Goal: Information Seeking & Learning: Learn about a topic

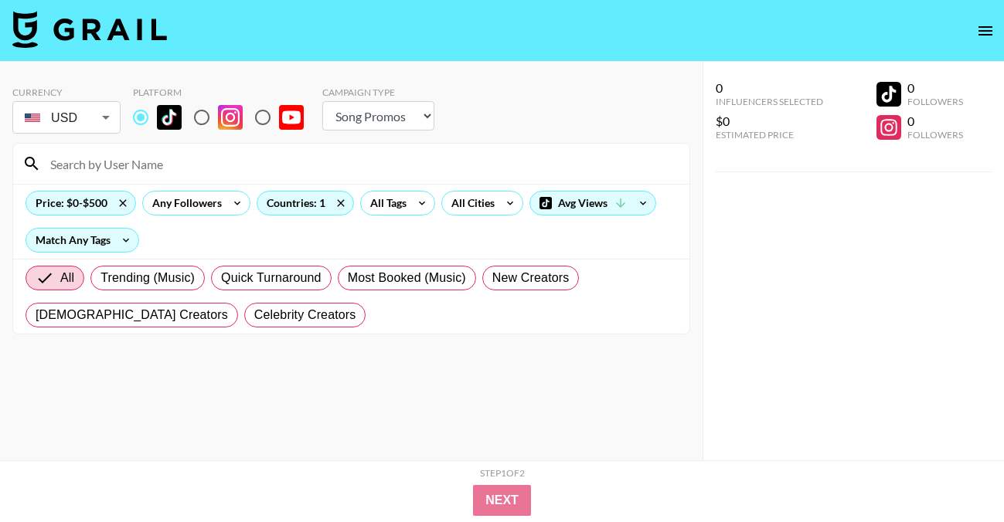
select select "Song"
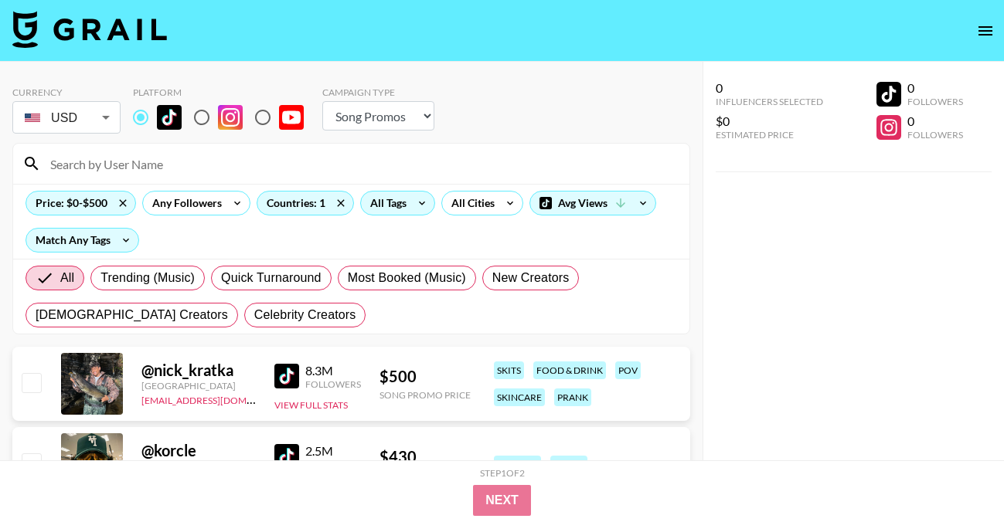
click at [389, 196] on div "All Tags" at bounding box center [385, 203] width 49 height 23
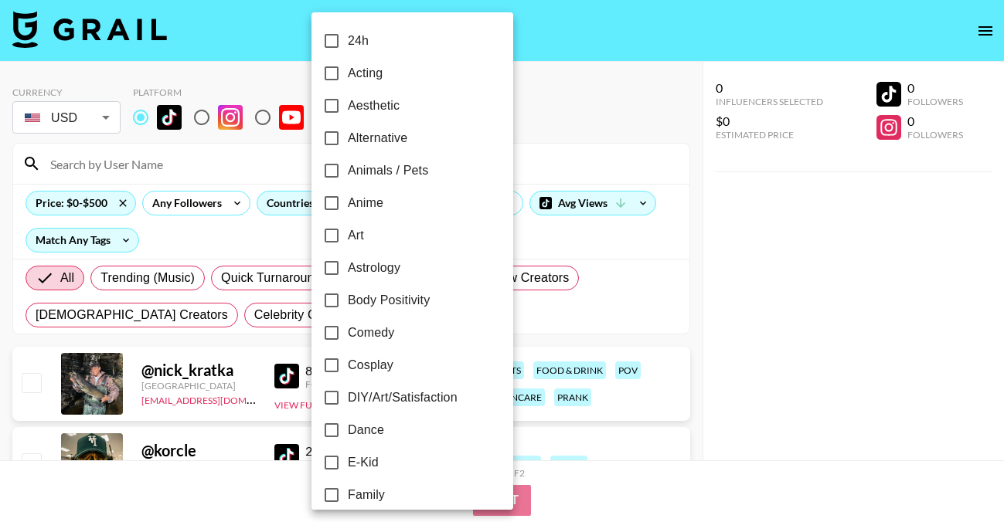
click at [393, 141] on span "Alternative" at bounding box center [377, 138] width 59 height 19
click at [348, 141] on input "Alternative" at bounding box center [331, 138] width 32 height 32
checkbox input "true"
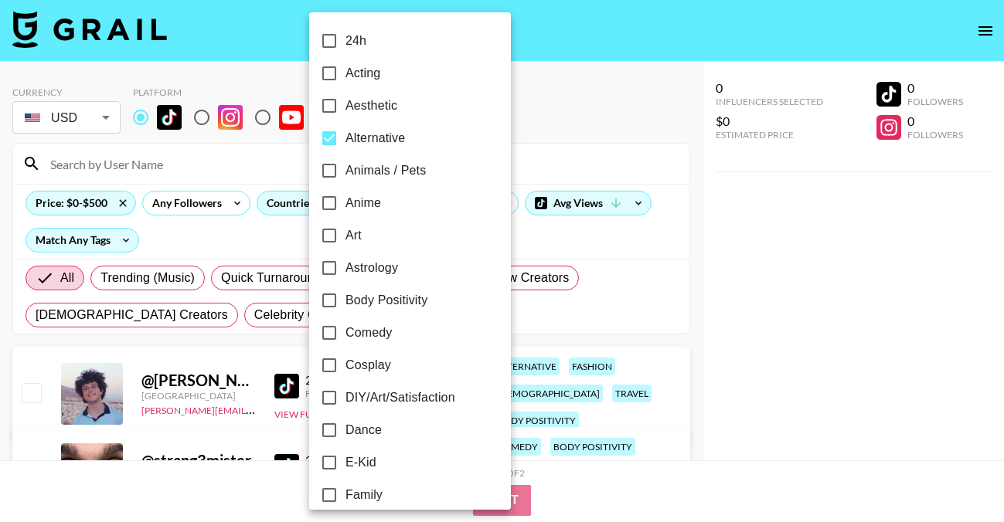
click at [396, 107] on span "Aesthetic" at bounding box center [371, 106] width 52 height 19
click at [345, 107] on input "Aesthetic" at bounding box center [329, 106] width 32 height 32
checkbox input "true"
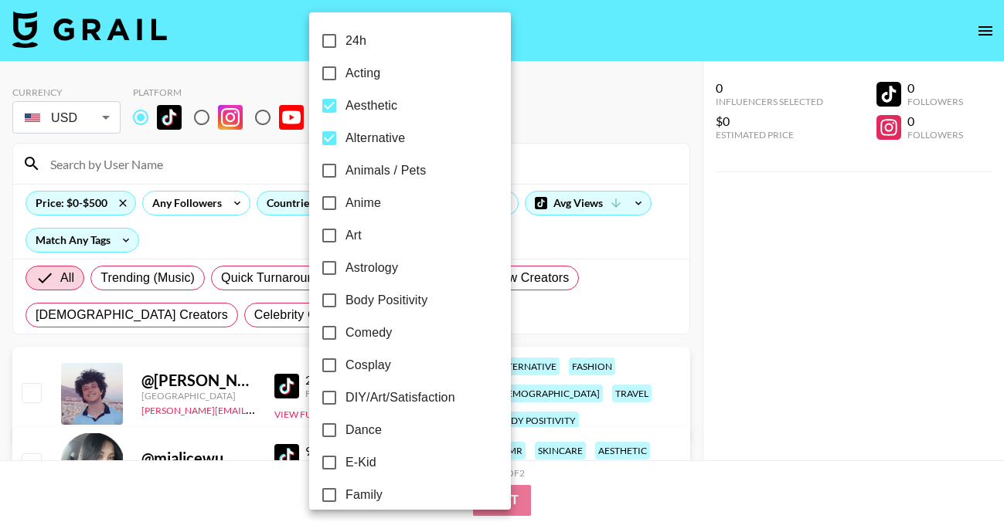
click at [528, 127] on div at bounding box center [502, 261] width 1004 height 522
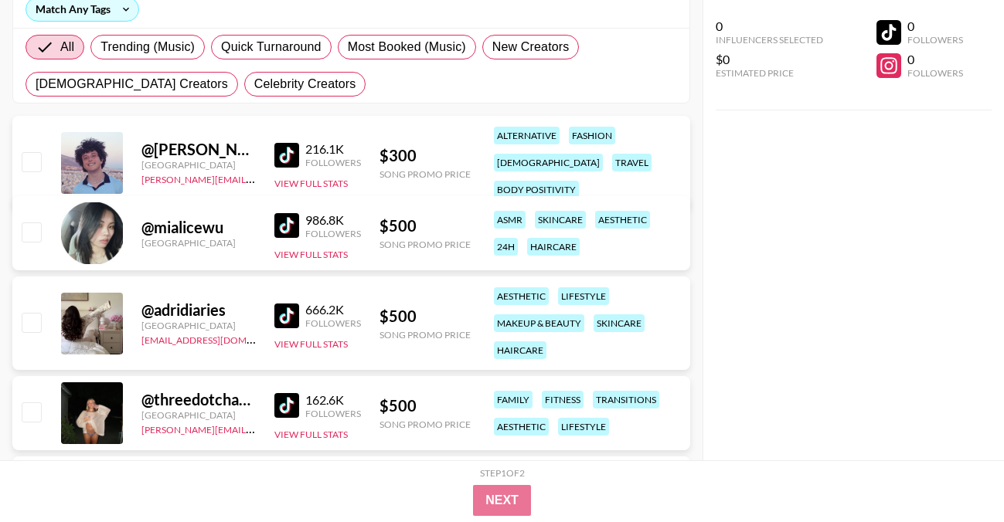
scroll to position [233, 0]
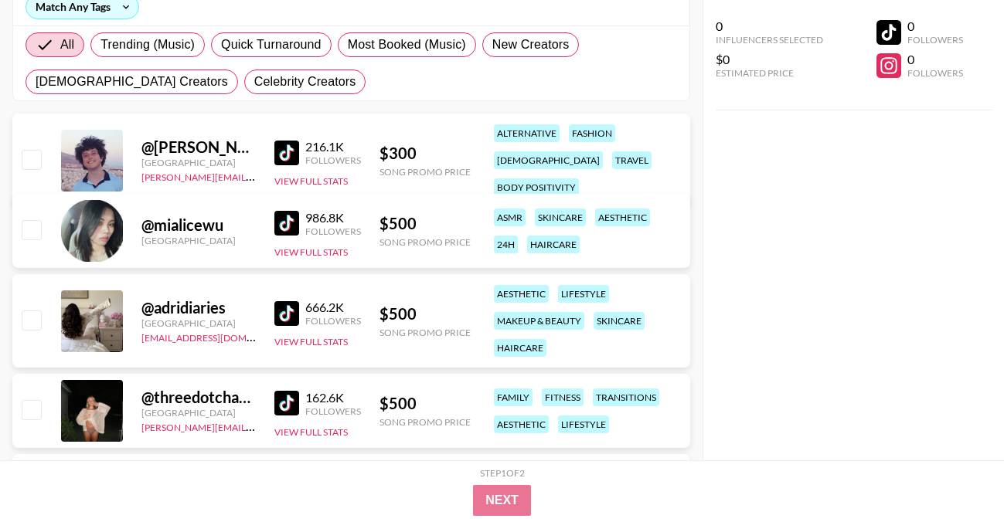
click at [282, 229] on img at bounding box center [286, 223] width 25 height 25
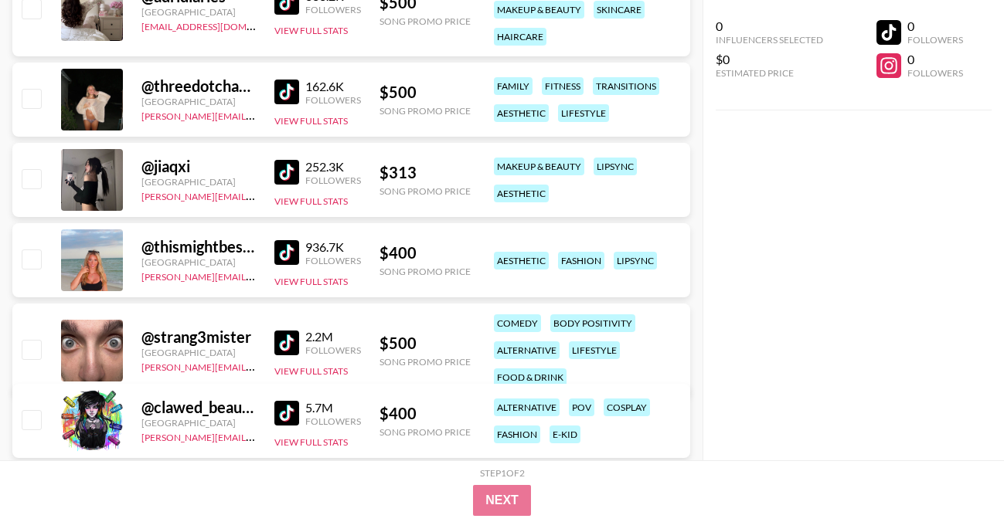
scroll to position [549, 0]
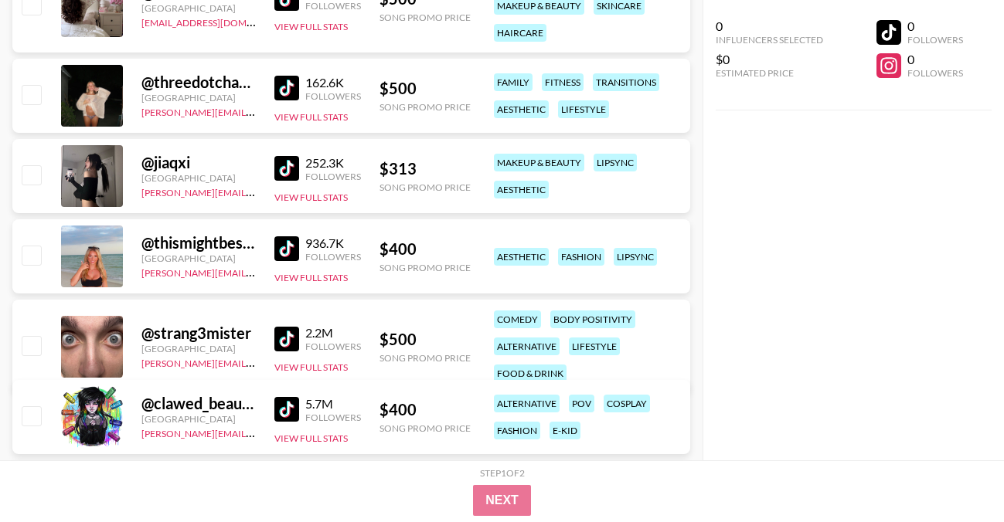
click at [280, 170] on img at bounding box center [286, 168] width 25 height 25
click at [284, 336] on img at bounding box center [286, 339] width 25 height 25
click at [289, 403] on img at bounding box center [286, 409] width 25 height 25
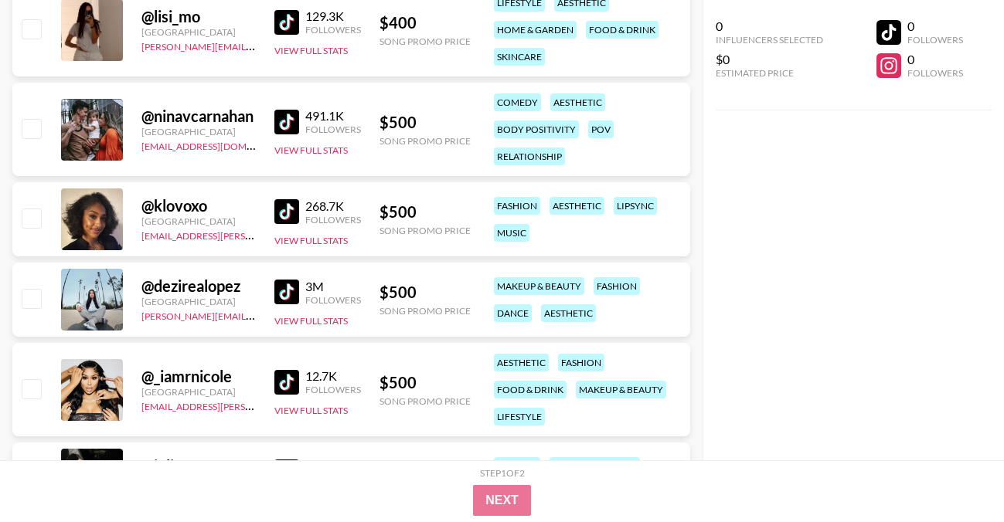
scroll to position [1529, 0]
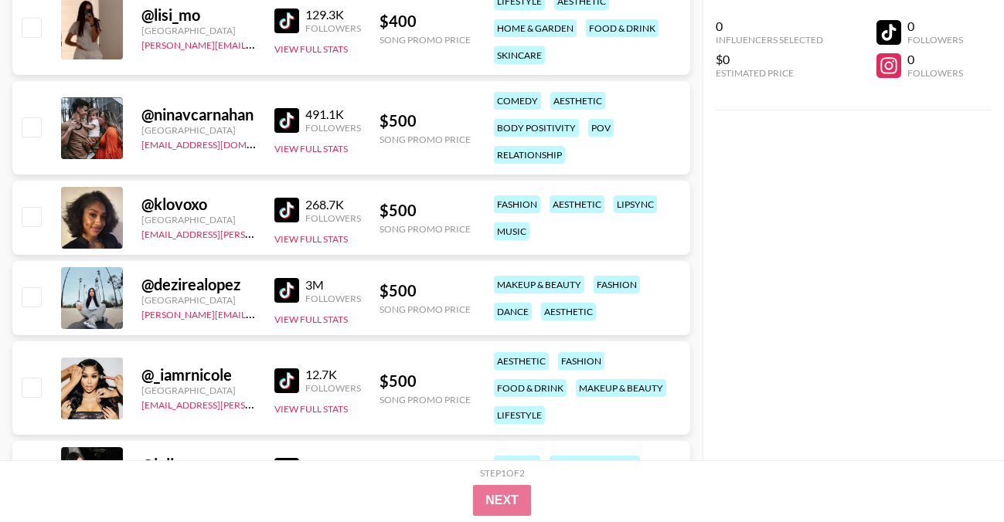
click at [289, 202] on img at bounding box center [286, 210] width 25 height 25
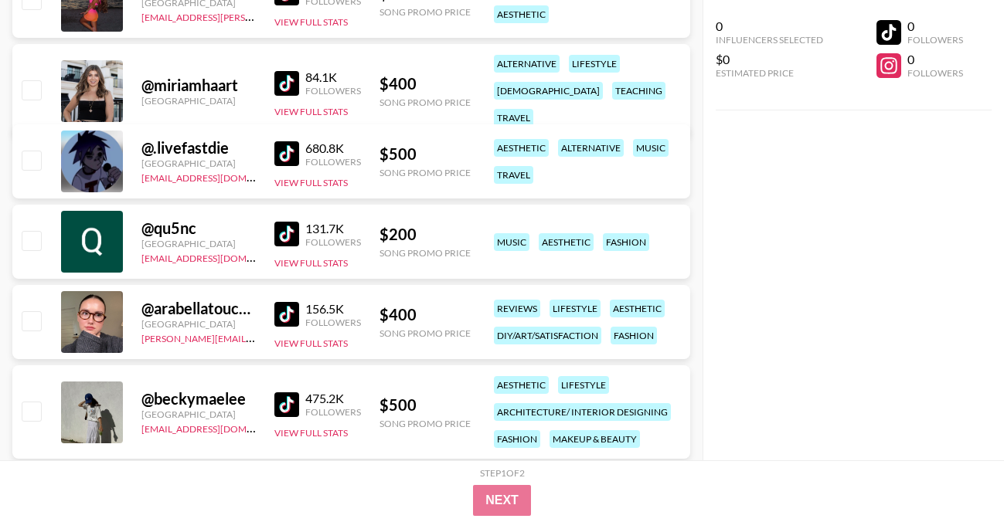
scroll to position [2751, 0]
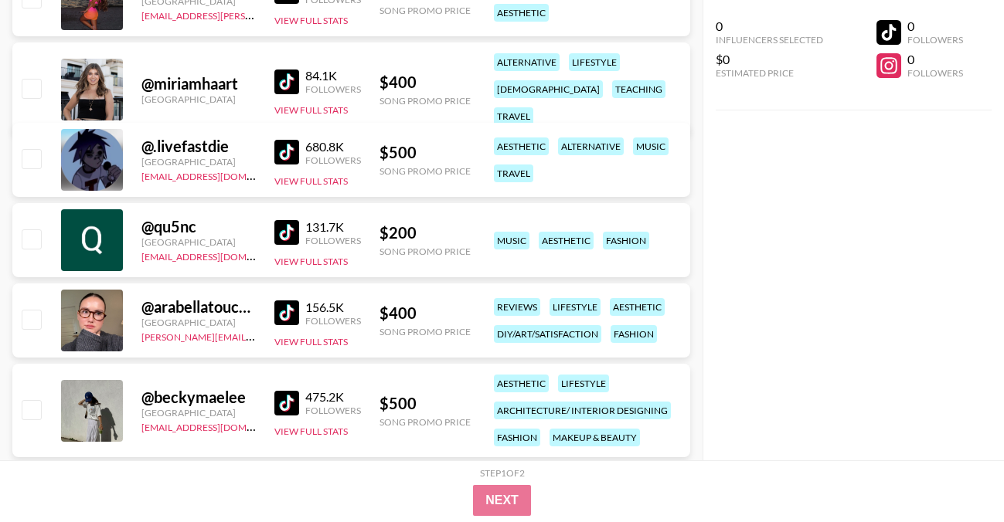
click at [288, 153] on img at bounding box center [286, 152] width 25 height 25
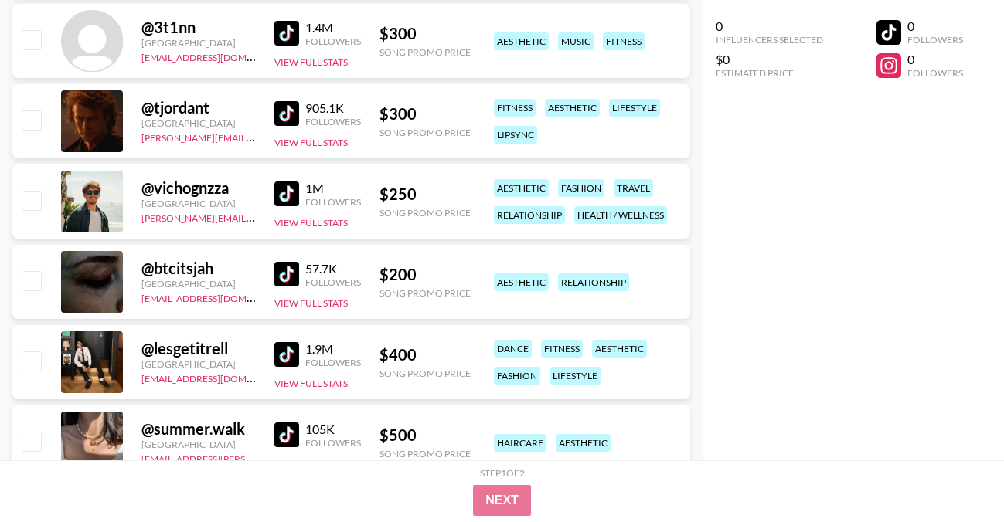
scroll to position [3533, 0]
click at [292, 273] on img at bounding box center [286, 273] width 25 height 25
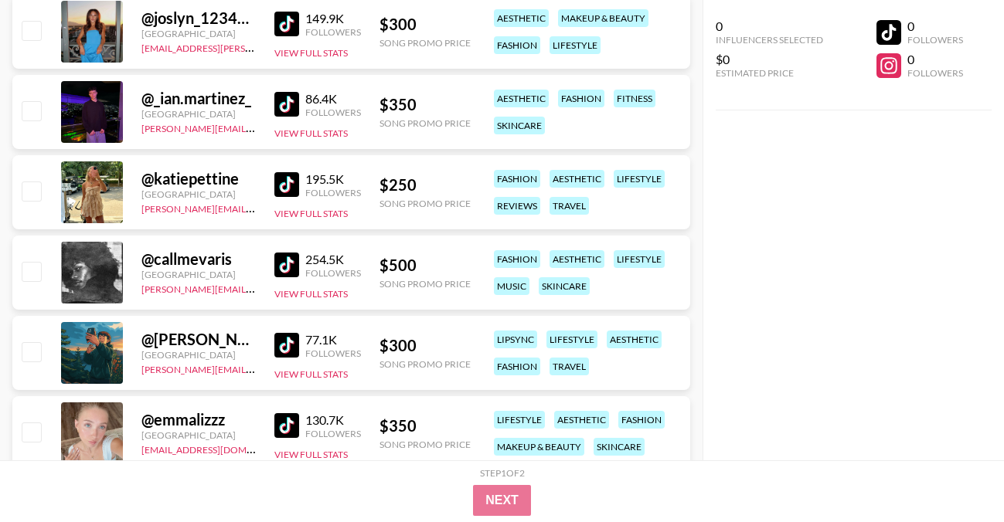
scroll to position [4219, 0]
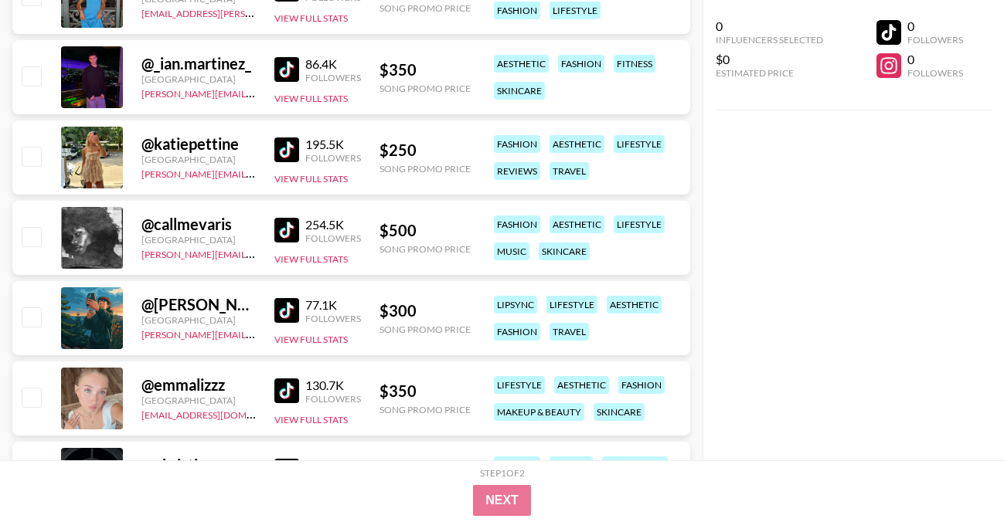
click at [294, 230] on img at bounding box center [286, 230] width 25 height 25
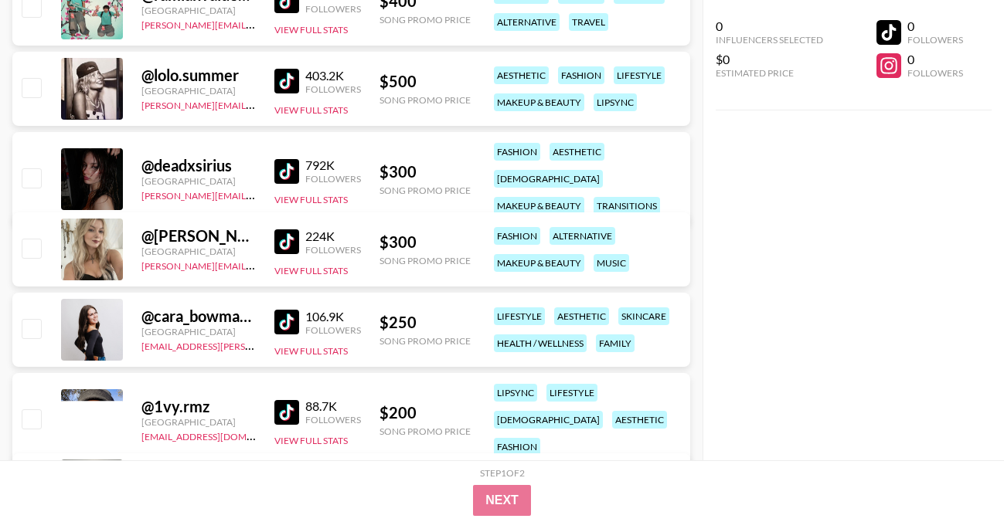
scroll to position [5777, 0]
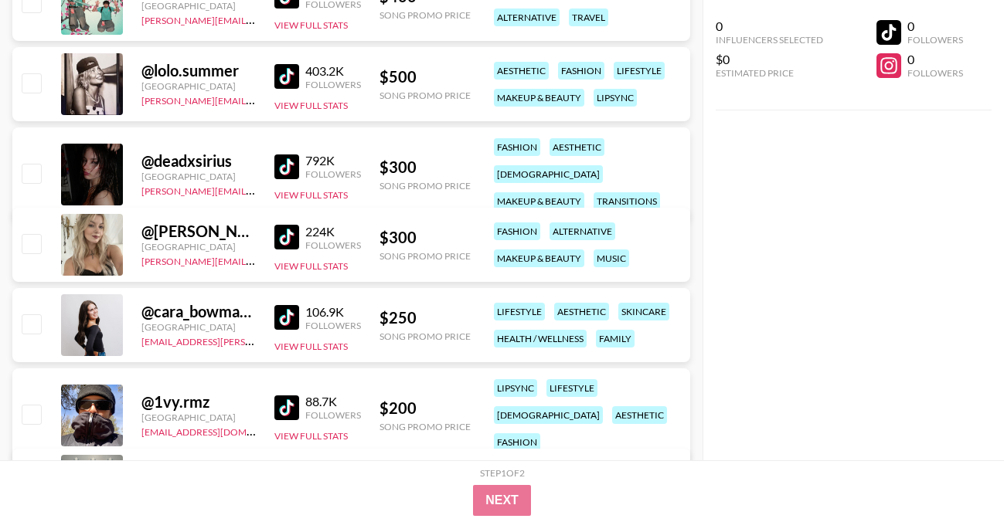
click at [277, 241] on img at bounding box center [286, 237] width 25 height 25
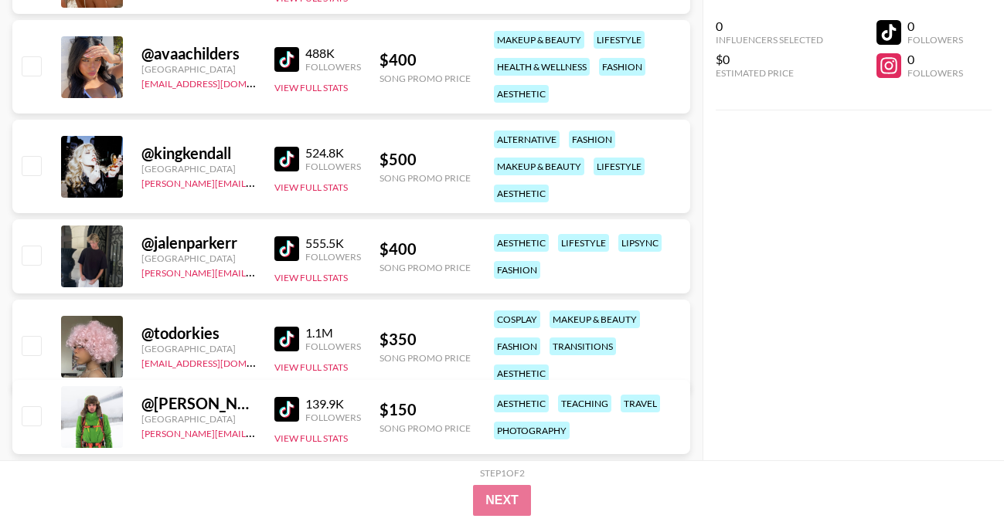
scroll to position [6613, 0]
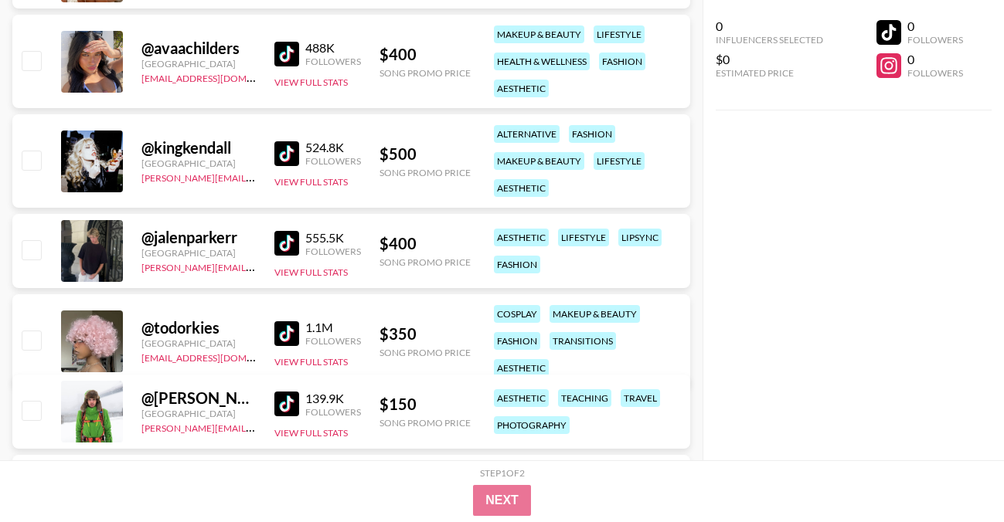
click at [288, 147] on img at bounding box center [286, 153] width 25 height 25
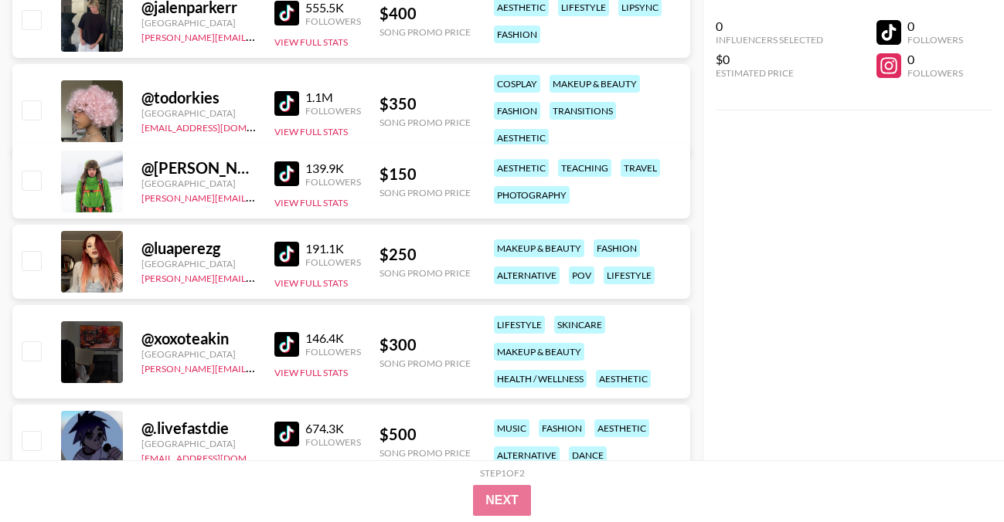
scroll to position [6844, 0]
click at [291, 250] on img at bounding box center [286, 253] width 25 height 25
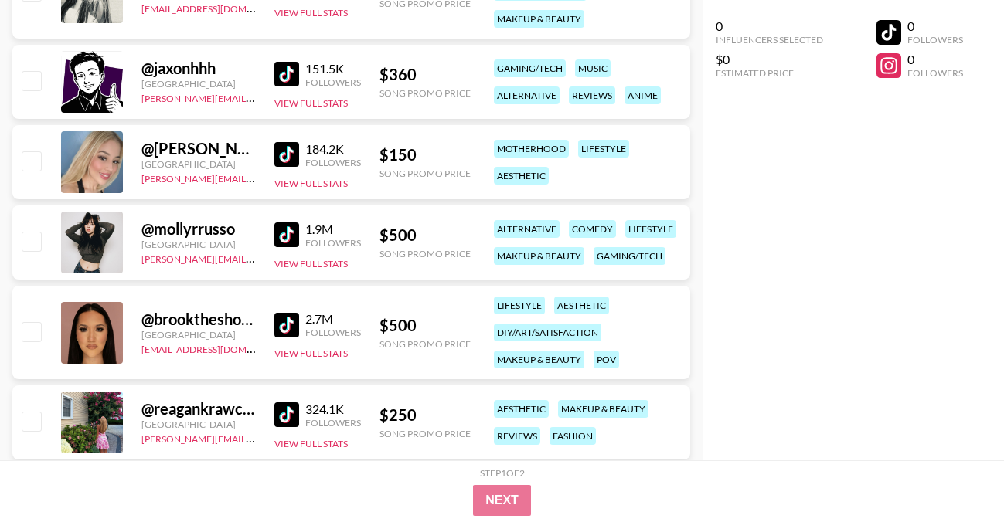
scroll to position [8285, 0]
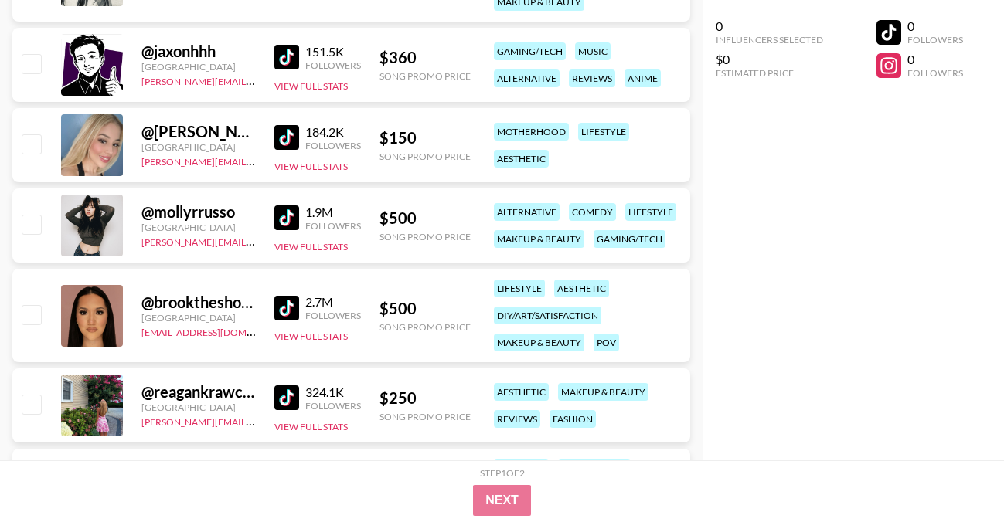
click at [294, 210] on img at bounding box center [286, 218] width 25 height 25
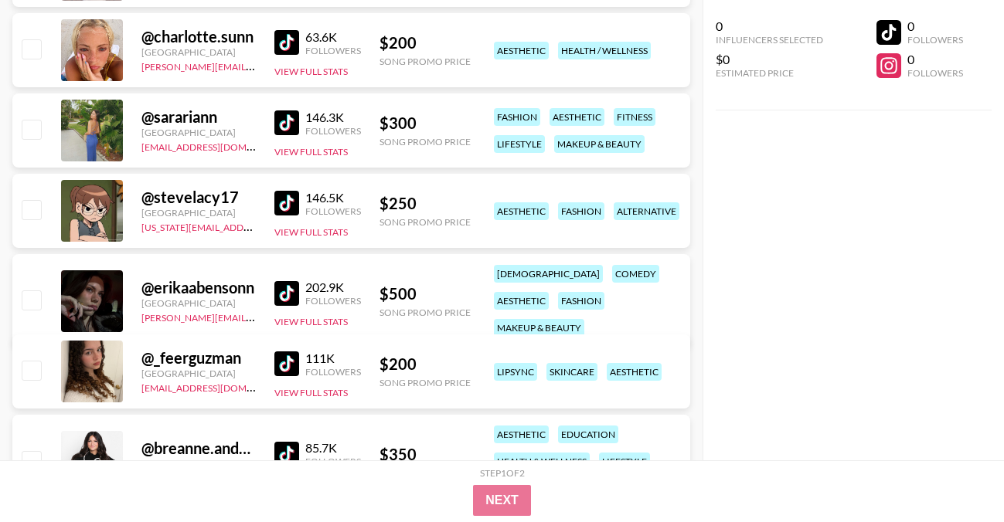
scroll to position [9403, 0]
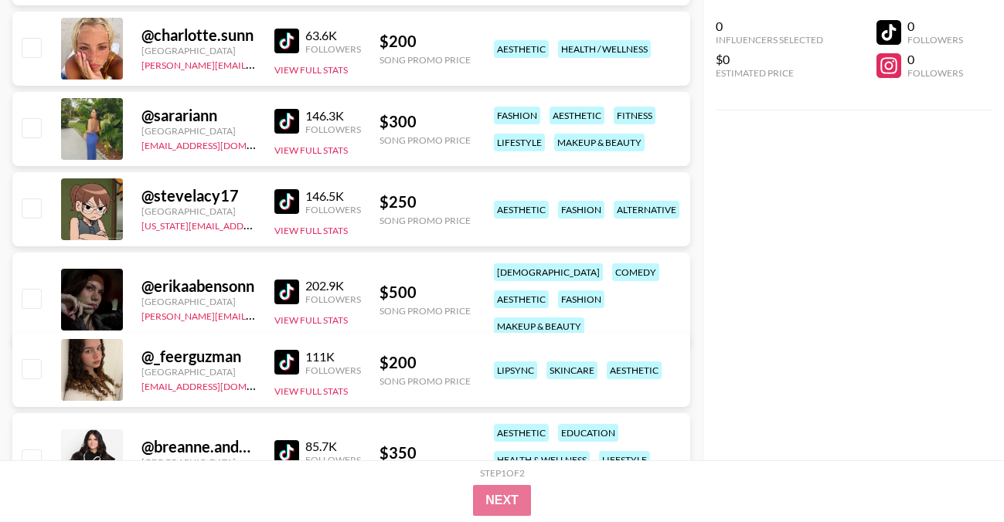
click at [287, 281] on img at bounding box center [286, 292] width 25 height 25
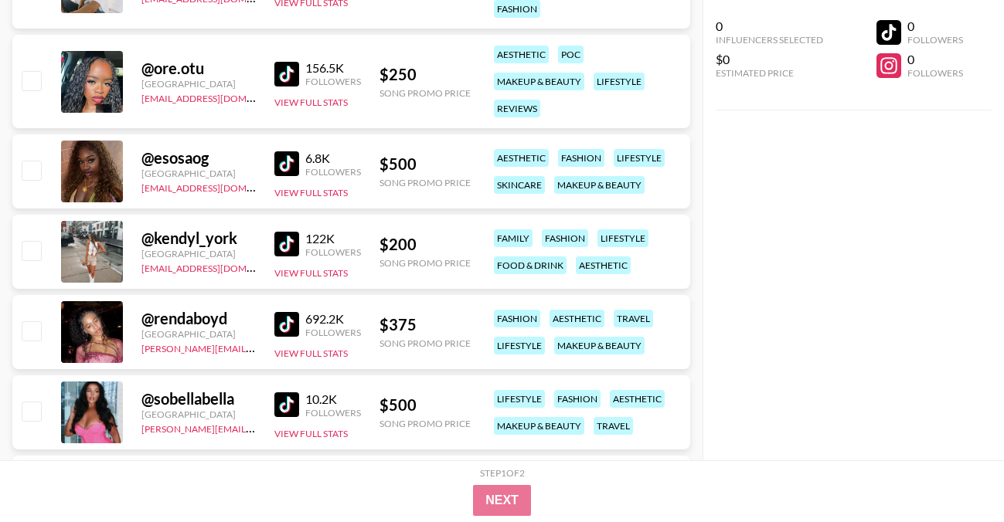
scroll to position [13539, 0]
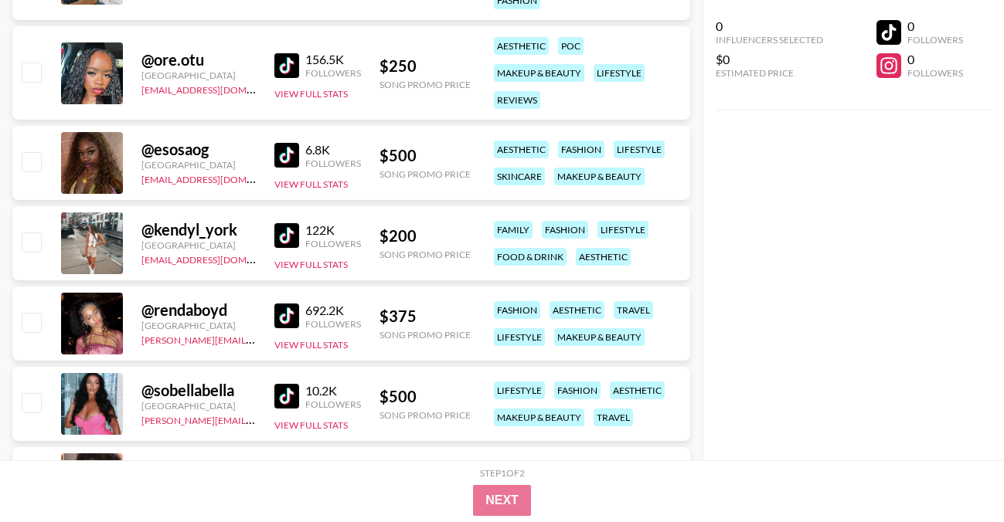
click at [286, 314] on img at bounding box center [286, 316] width 25 height 25
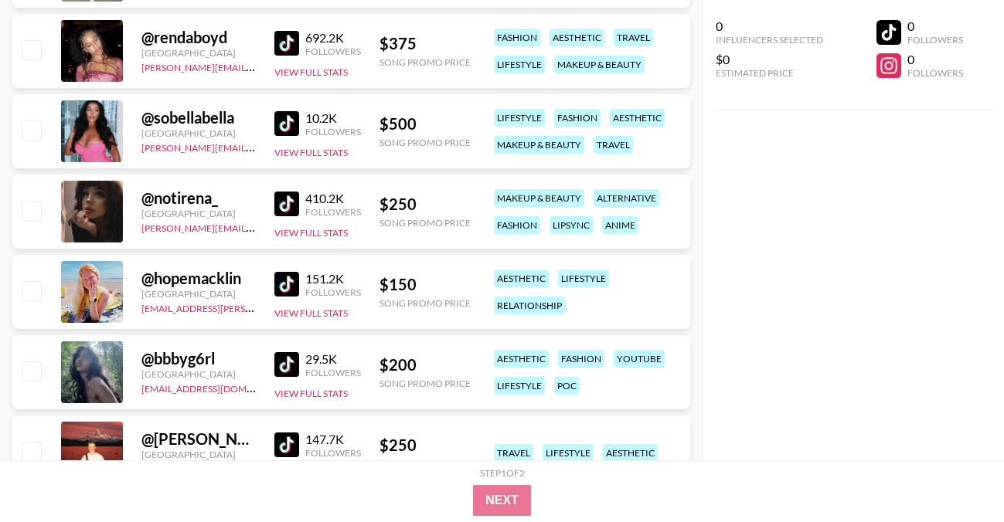
scroll to position [13813, 0]
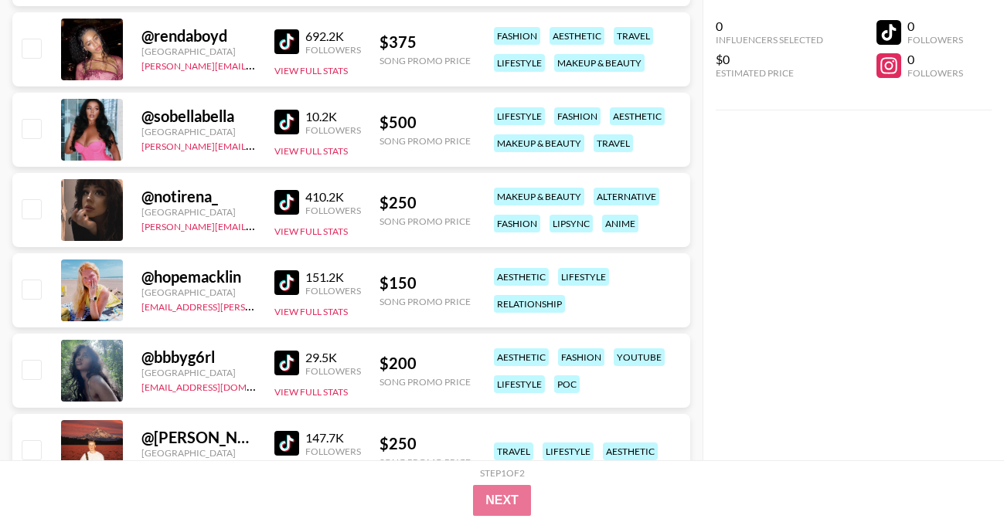
click at [289, 199] on img at bounding box center [286, 202] width 25 height 25
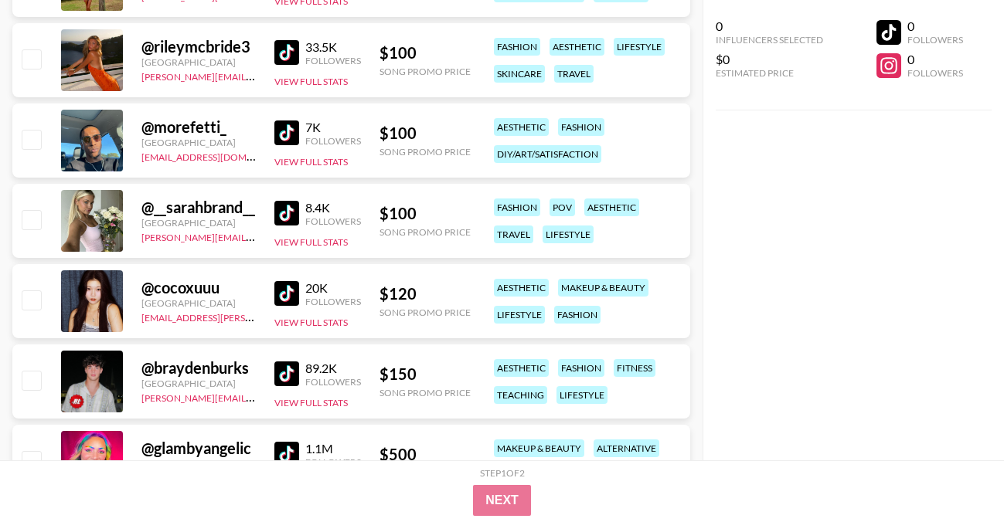
scroll to position [14448, 0]
